Goal: Information Seeking & Learning: Learn about a topic

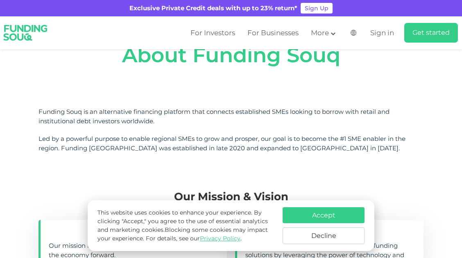
scroll to position [45, 0]
click at [323, 217] on button "Accept" at bounding box center [324, 215] width 82 height 16
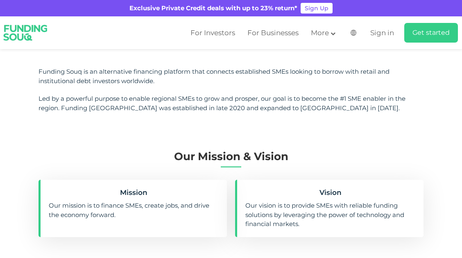
scroll to position [86, 0]
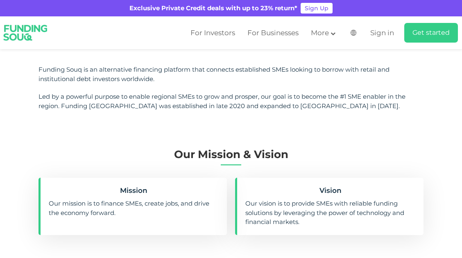
click at [355, 35] on img at bounding box center [353, 33] width 6 height 6
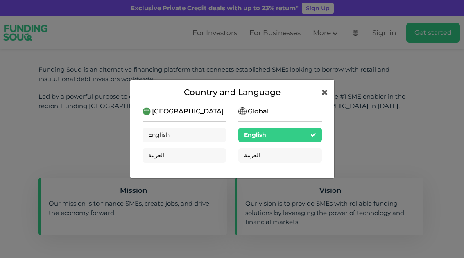
click at [200, 113] on div "Saudi Arabia English العربية" at bounding box center [184, 137] width 84 height 63
click at [176, 109] on span "[GEOGRAPHIC_DATA]" at bounding box center [188, 111] width 72 height 10
click at [254, 108] on span "Global" at bounding box center [258, 111] width 21 height 10
click at [258, 116] on span "Global" at bounding box center [258, 111] width 21 height 10
click at [326, 93] on icon at bounding box center [324, 92] width 7 height 8
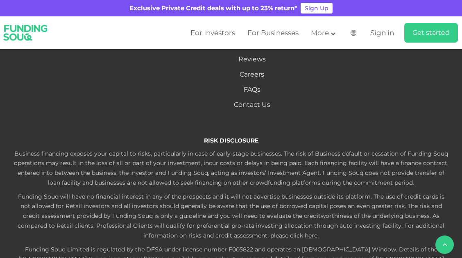
scroll to position [1474, 0]
click at [255, 94] on link "FAQs" at bounding box center [252, 90] width 17 height 8
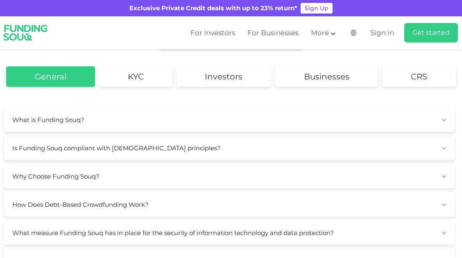
scroll to position [87, 0]
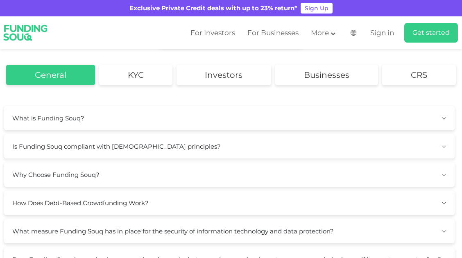
click at [255, 120] on button "What is Funding Souq?" at bounding box center [229, 118] width 450 height 24
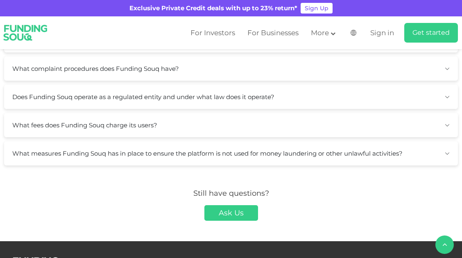
scroll to position [342, 0]
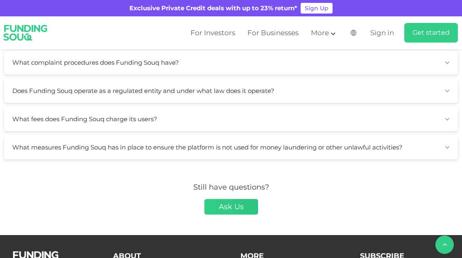
click at [232, 214] on link "Ask Us" at bounding box center [231, 207] width 54 height 16
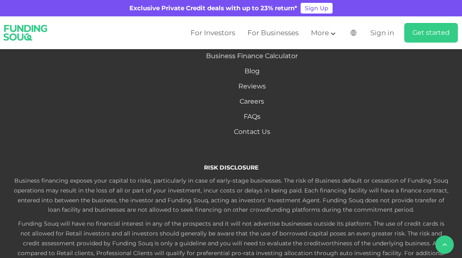
scroll to position [482, 0]
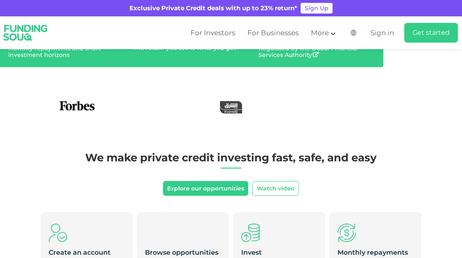
scroll to position [210, 0]
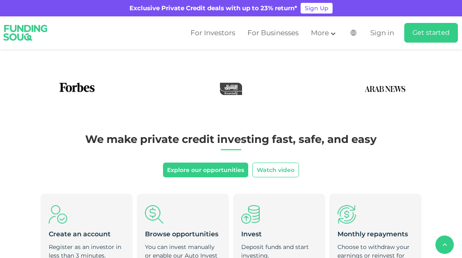
click at [355, 31] on img at bounding box center [353, 33] width 6 height 6
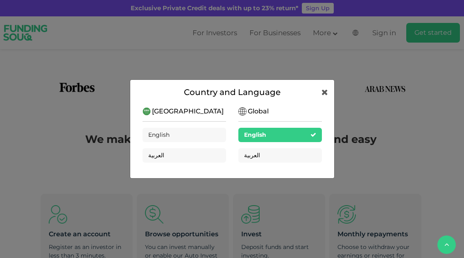
click at [240, 111] on img at bounding box center [242, 111] width 8 height 8
click at [327, 91] on icon at bounding box center [324, 92] width 7 height 8
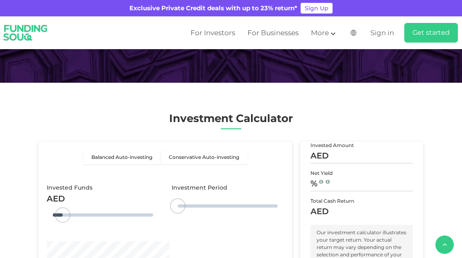
type tc-range-slider "4"
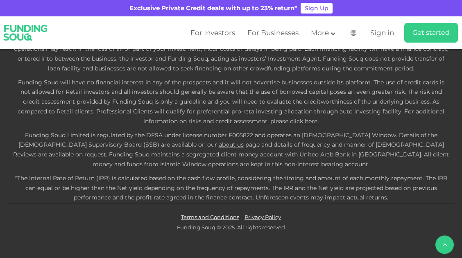
scroll to position [2113, 0]
